Goal: Use online tool/utility: Utilize a website feature to perform a specific function

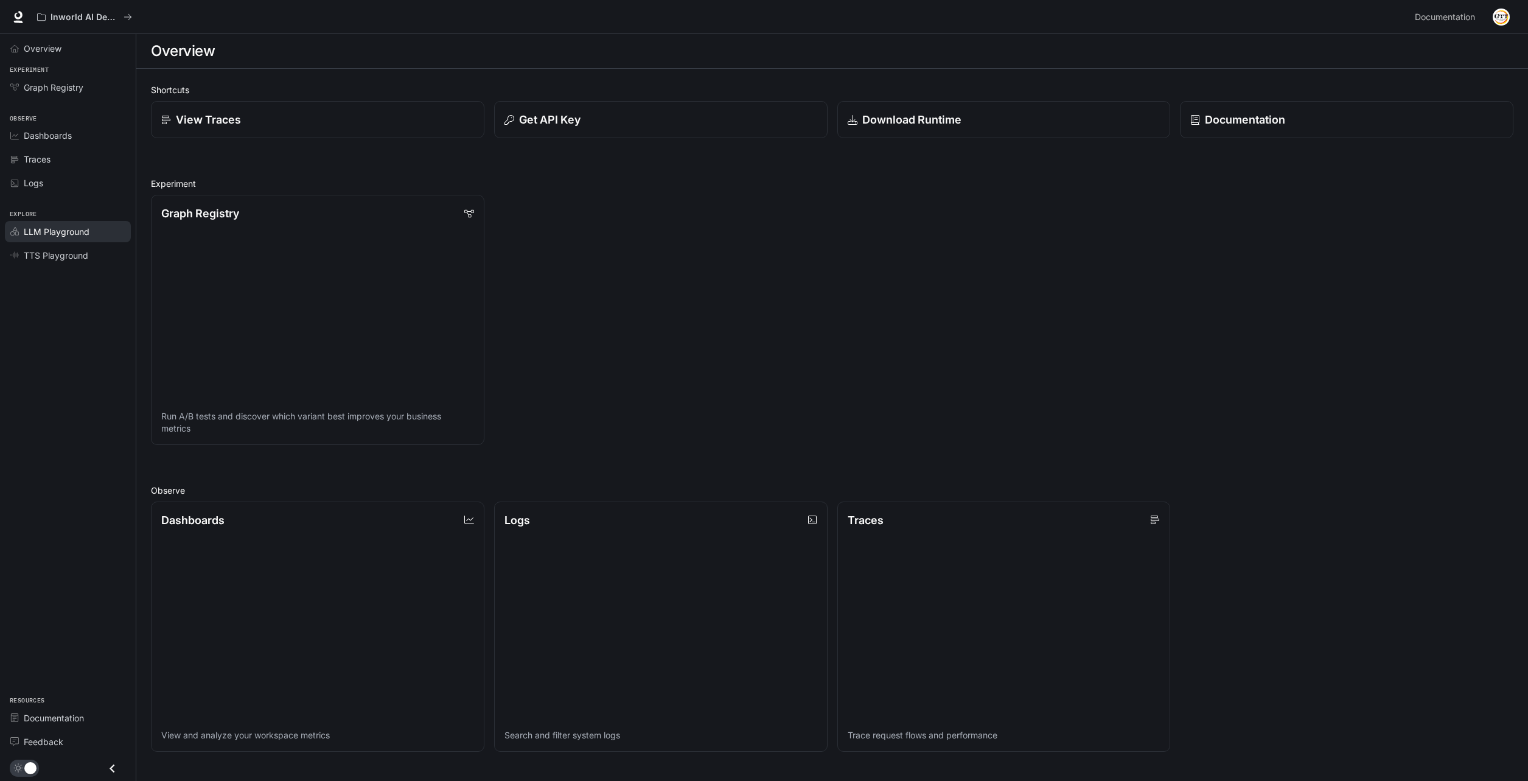
click at [38, 230] on span "LLM Playground" at bounding box center [57, 231] width 66 height 13
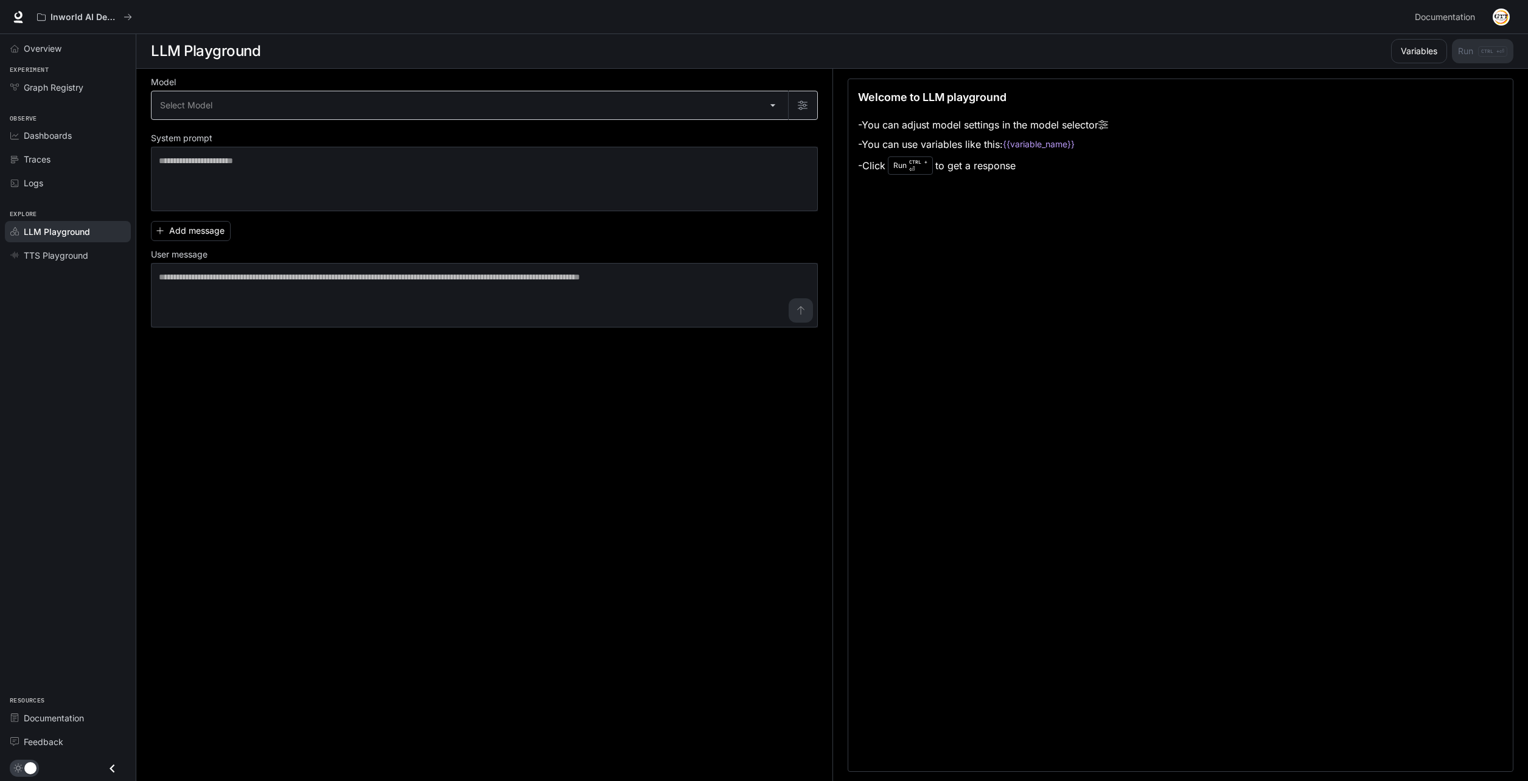
drag, startPoint x: 223, startPoint y: 83, endPoint x: 215, endPoint y: 108, distance: 26.0
click at [221, 87] on label "Model" at bounding box center [484, 85] width 667 height 12
click at [215, 108] on body "Skip to main content Inworld AI Demos Documentation Documentation Portal Overvi…" at bounding box center [766, 390] width 1533 height 781
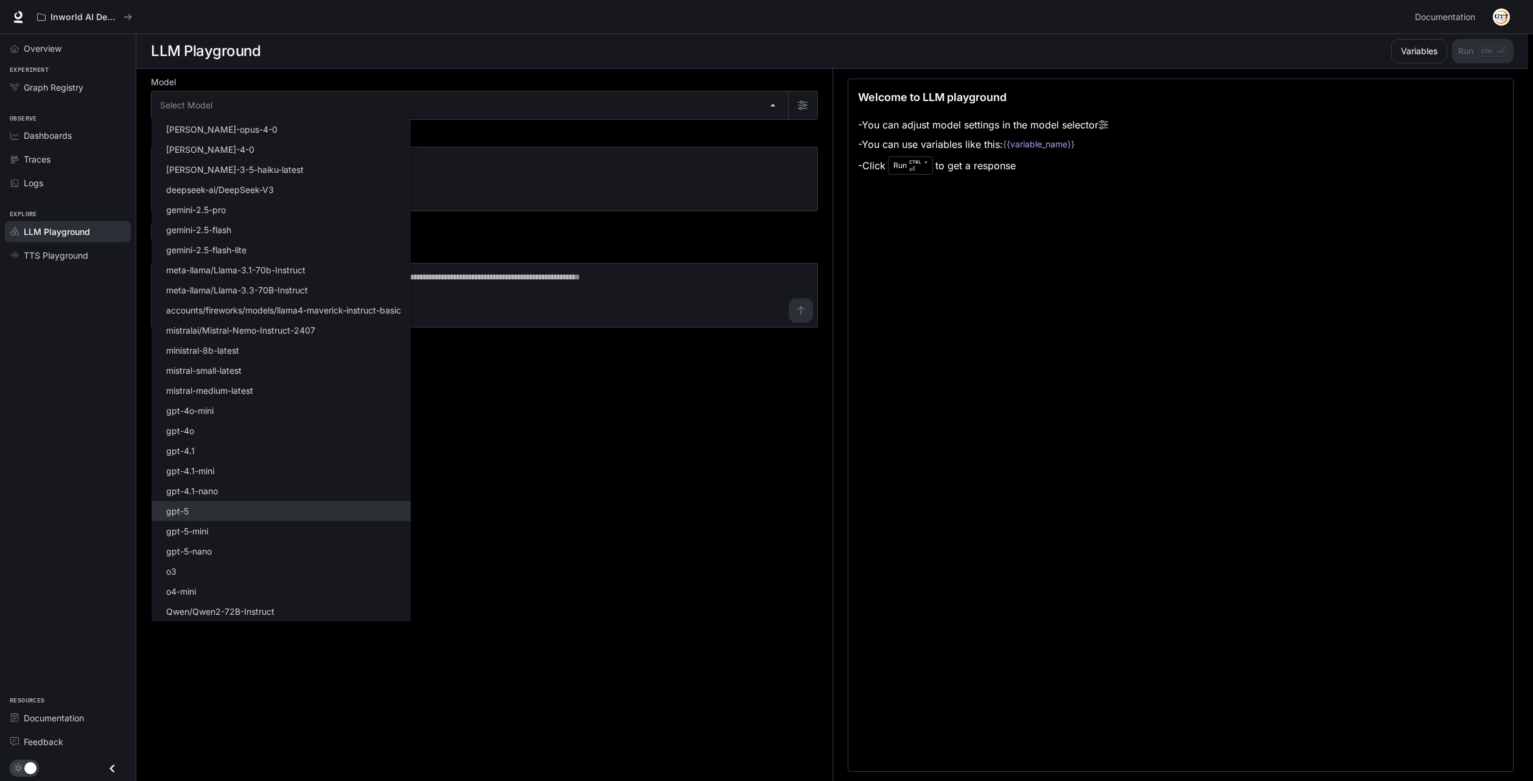
click at [210, 515] on li "gpt-5" at bounding box center [281, 511] width 259 height 20
type input "*****"
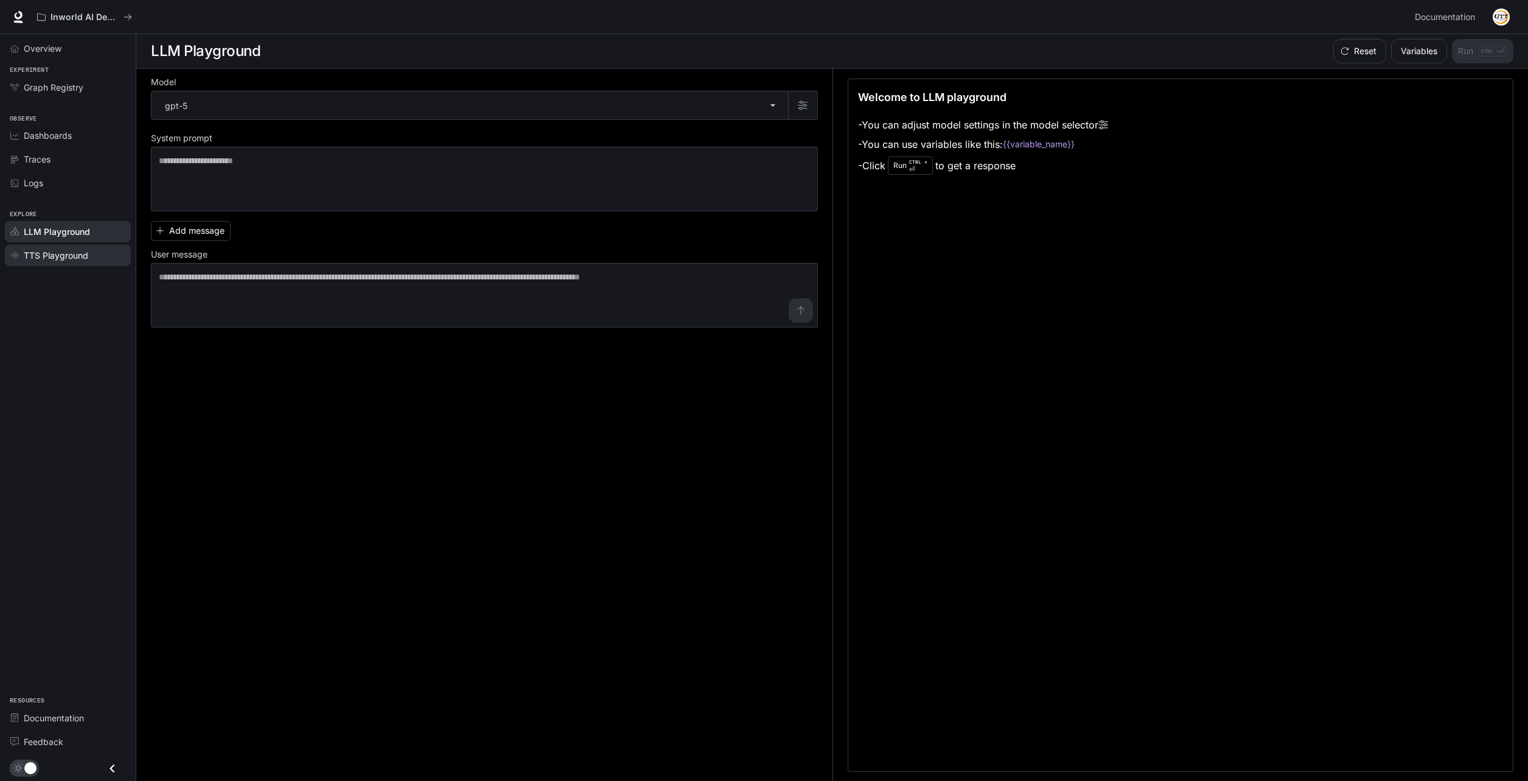
click at [58, 251] on span "TTS Playground" at bounding box center [56, 255] width 65 height 13
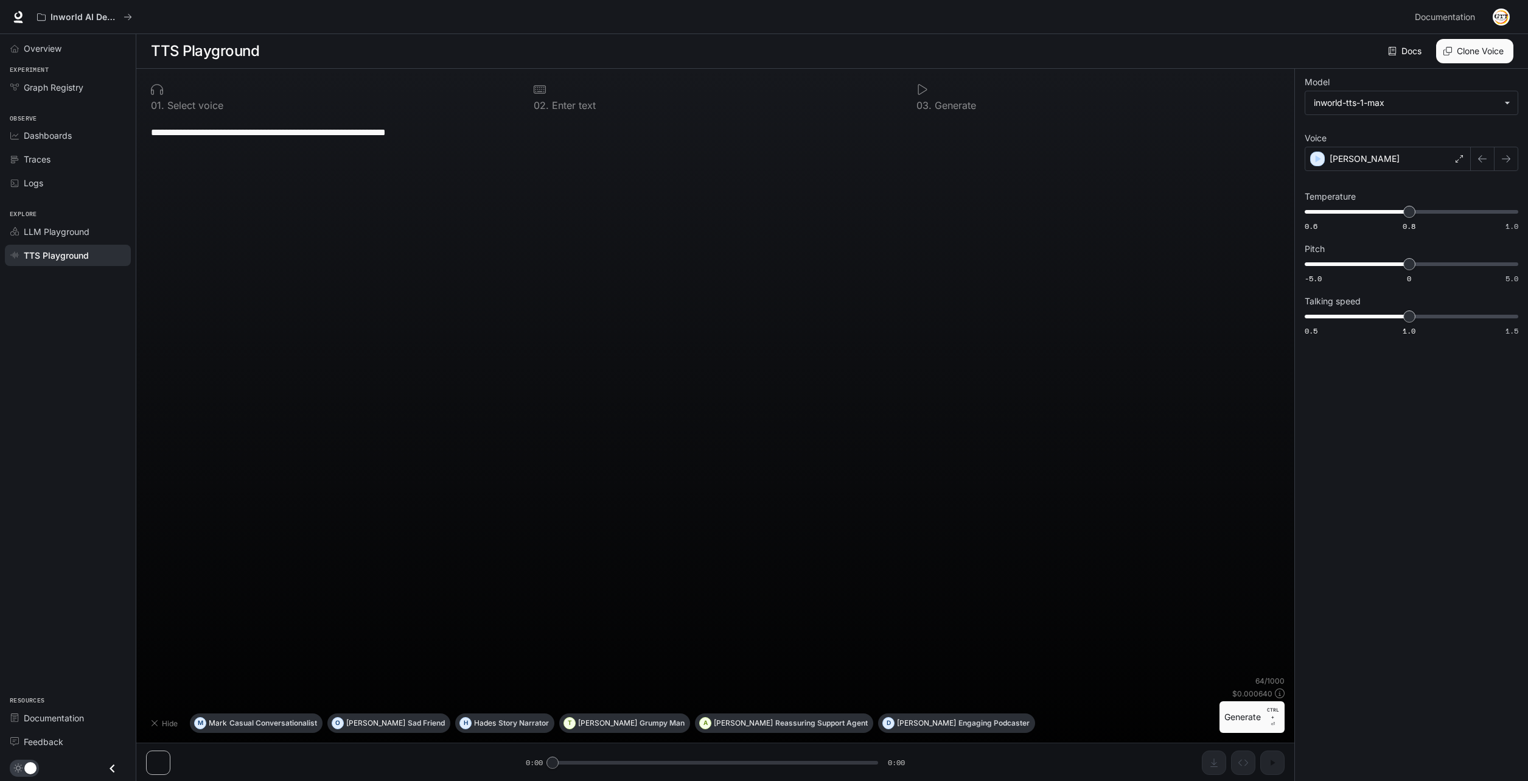
click at [59, 234] on span "LLM Playground" at bounding box center [57, 231] width 66 height 13
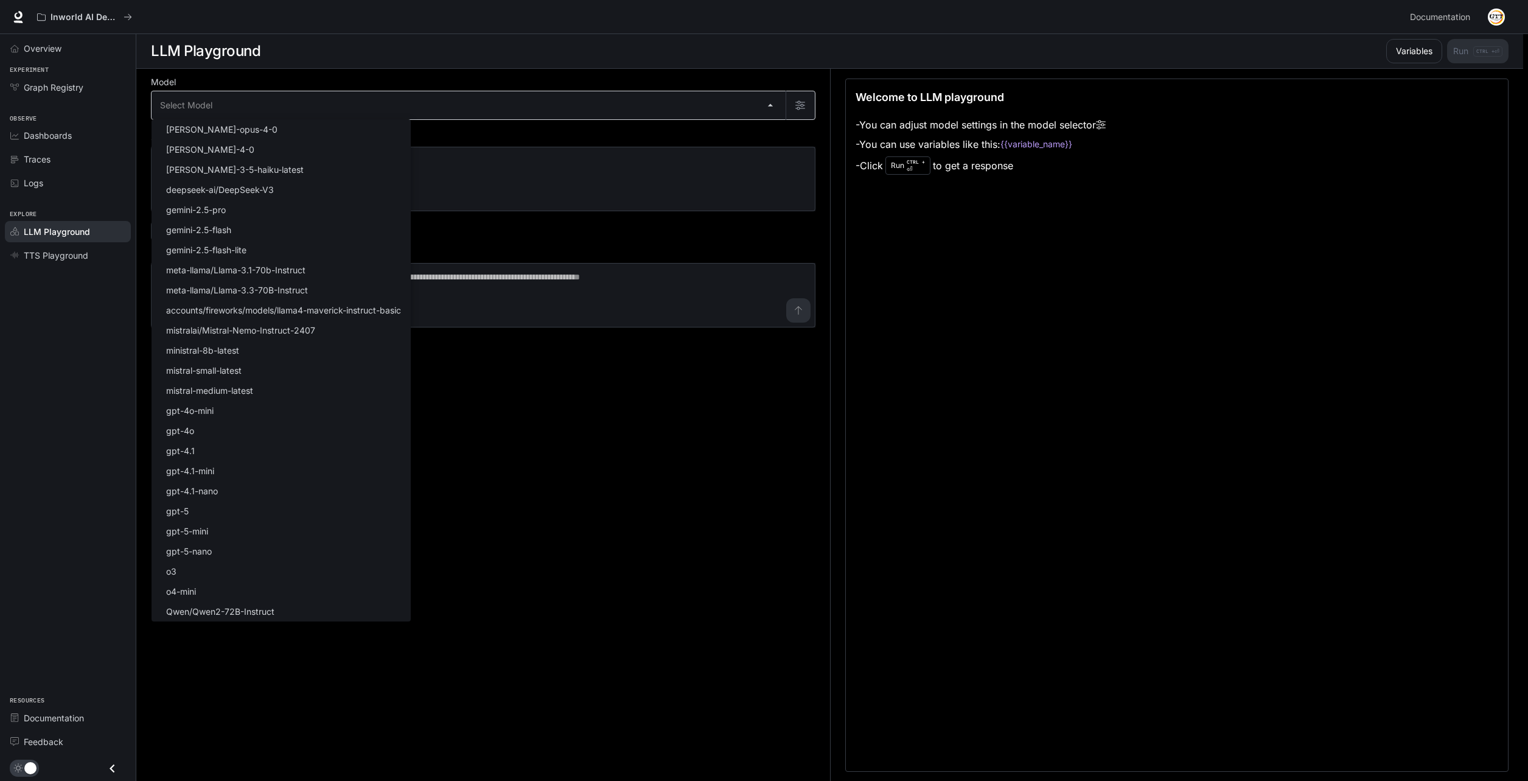
click at [226, 108] on body "Skip to main content Inworld AI Demos Documentation Documentation Portal Overvi…" at bounding box center [764, 390] width 1528 height 781
click at [206, 507] on li "gpt-5" at bounding box center [281, 511] width 259 height 20
type input "*****"
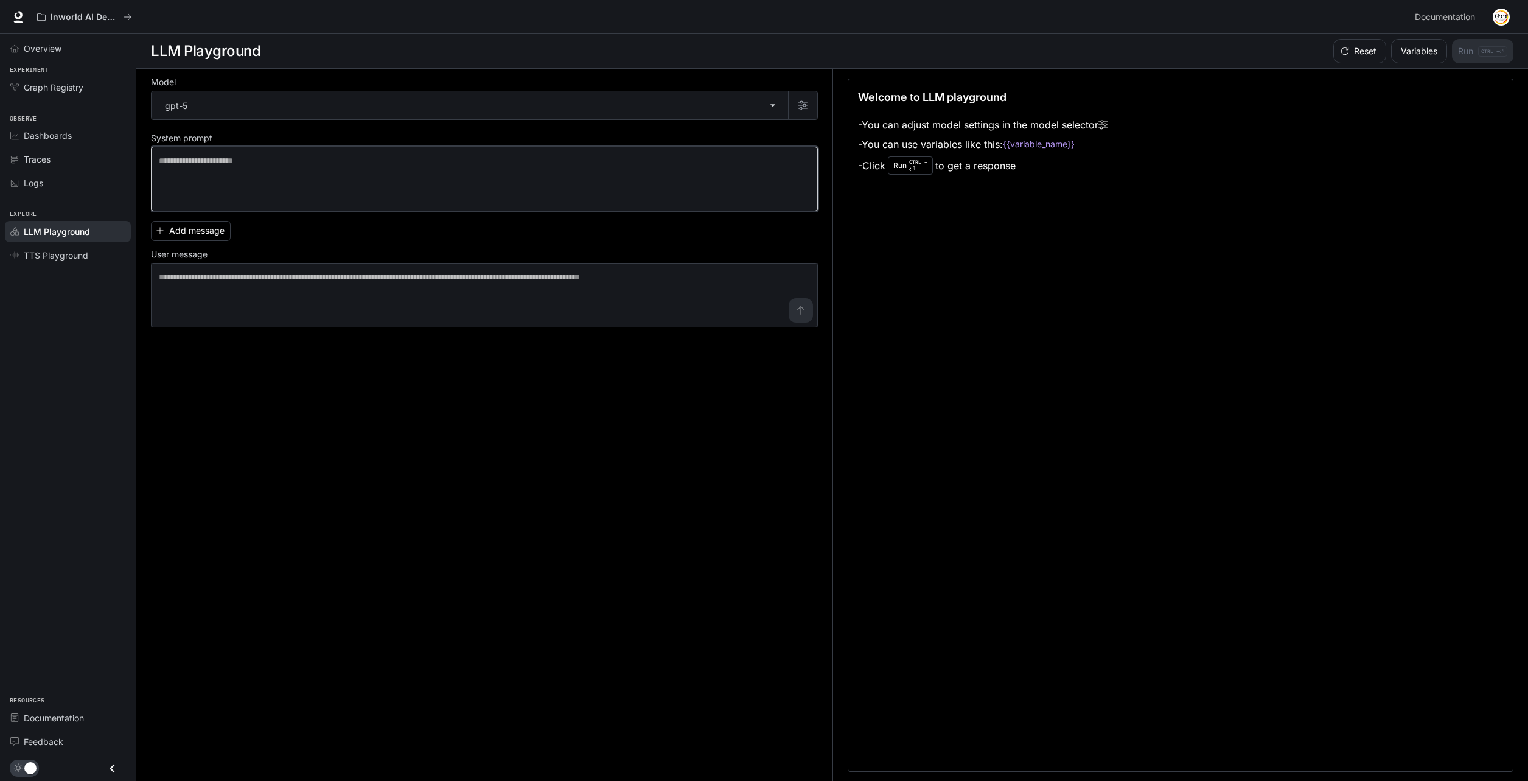
click at [312, 189] on textarea at bounding box center [484, 179] width 651 height 49
